Goal: Navigation & Orientation: Find specific page/section

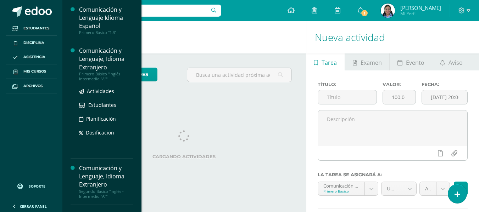
click at [90, 62] on div "todas las Actividades No tienes actividades Échale un vistazo a los demás perío…" at bounding box center [184, 78] width 244 height 49
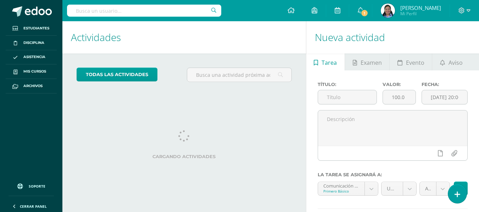
click at [90, 62] on body "Estudiantes Disciplina Asistencia Mis cursos Archivos Soporte Centro de ayuda Ú…" at bounding box center [239, 106] width 479 height 212
